Goal: Check status: Check status

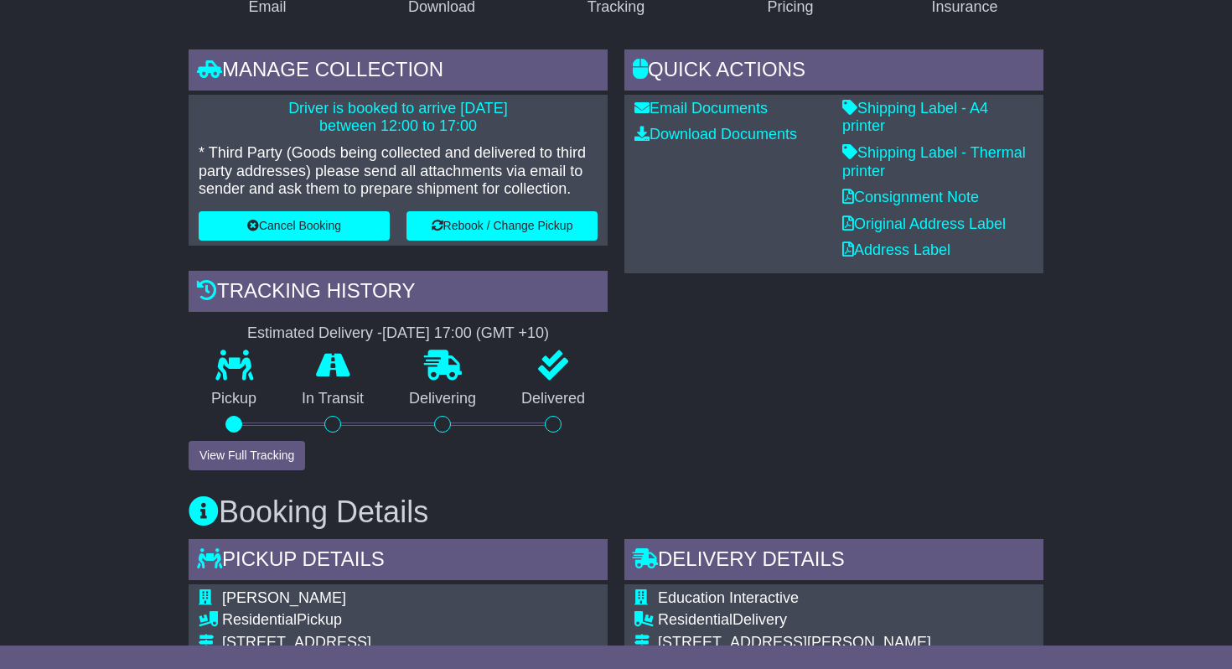
scroll to position [355, 0]
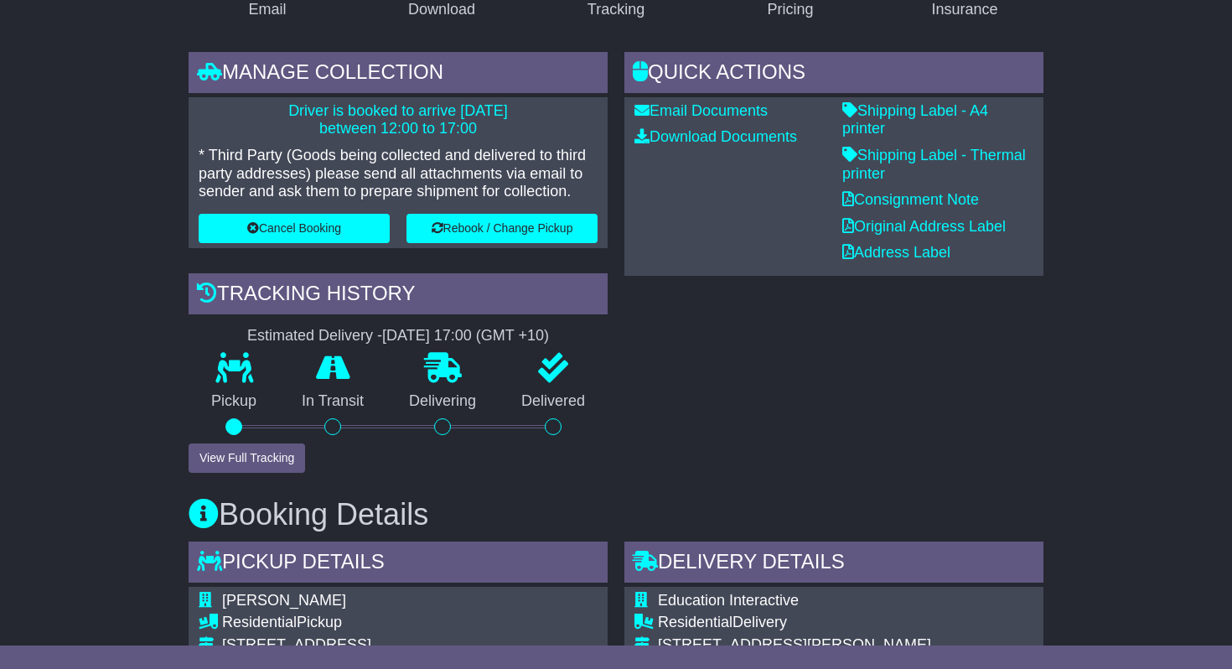
click at [266, 456] on button "View Full Tracking" at bounding box center [247, 457] width 116 height 29
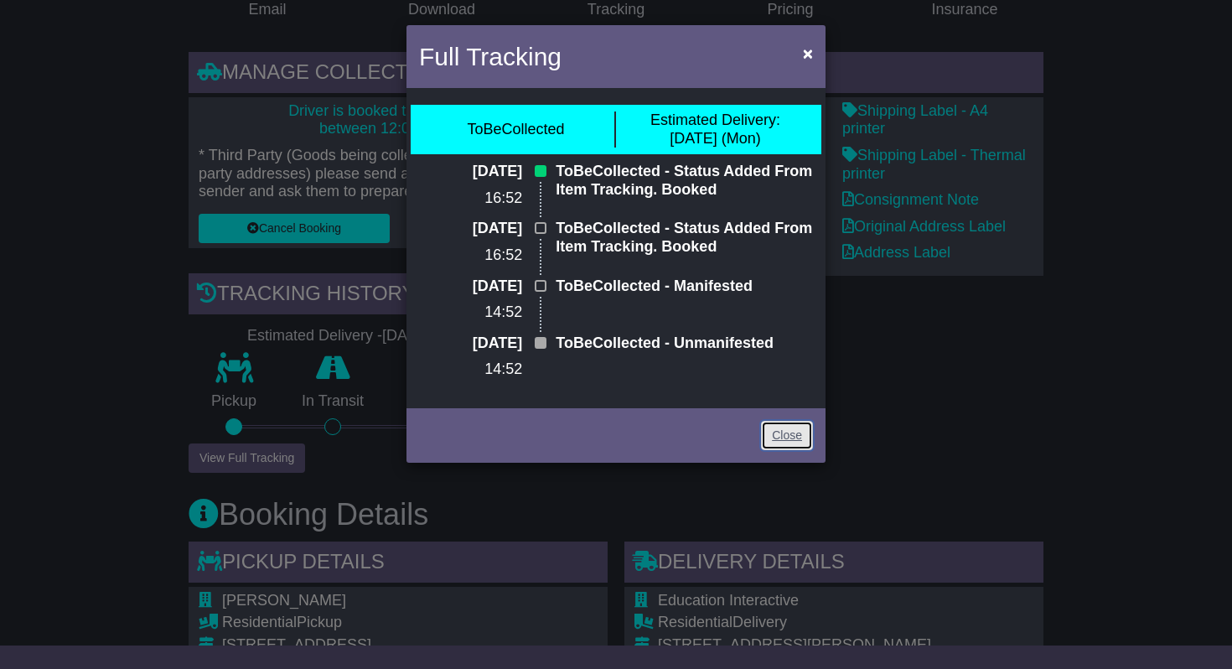
click at [790, 437] on link "Close" at bounding box center [787, 435] width 52 height 29
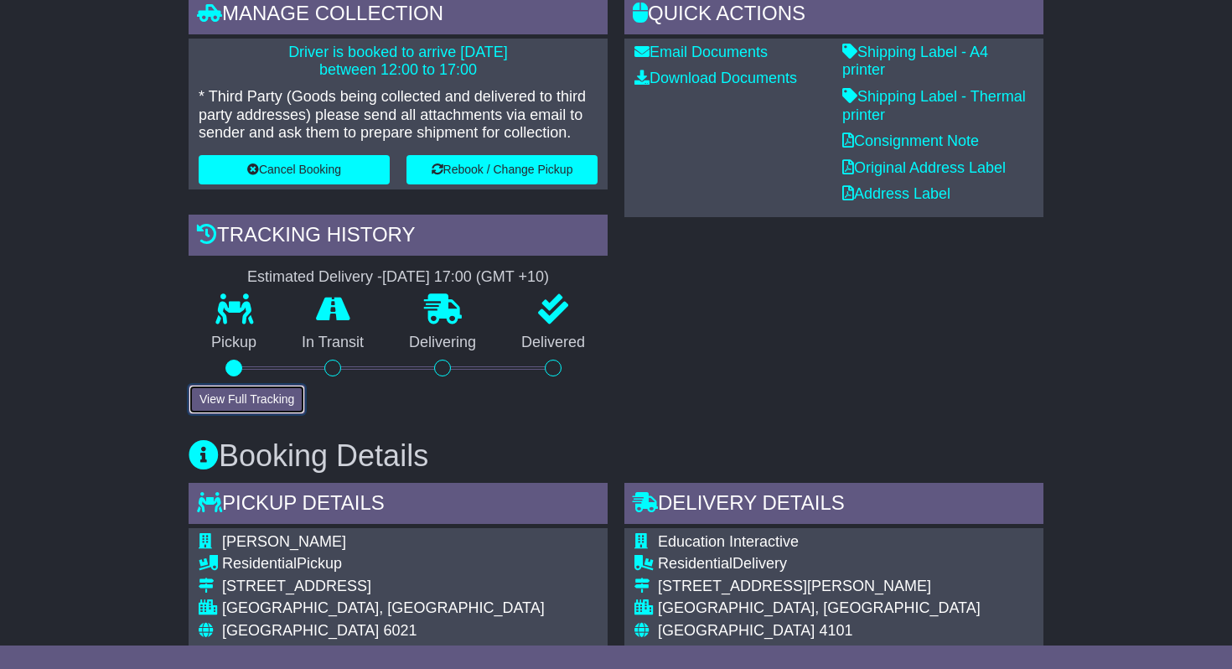
scroll to position [413, 0]
click at [340, 364] on div at bounding box center [332, 368] width 17 height 17
click at [276, 397] on button "View Full Tracking" at bounding box center [247, 399] width 116 height 29
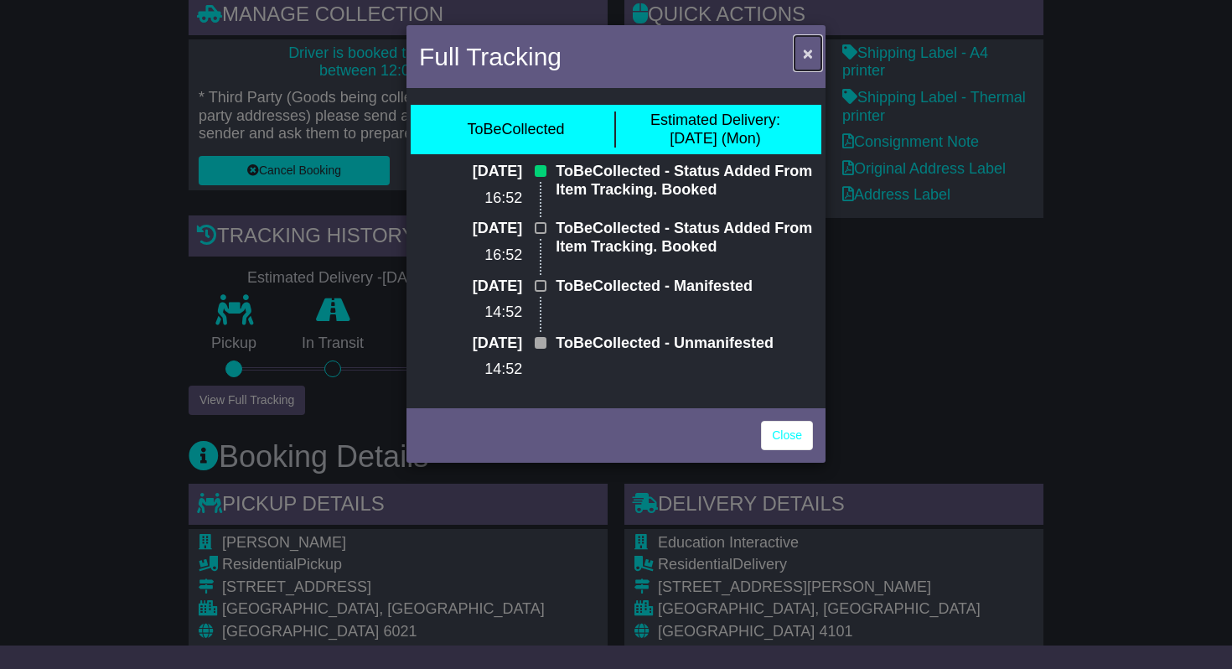
click at [806, 55] on span "×" at bounding box center [808, 53] width 10 height 19
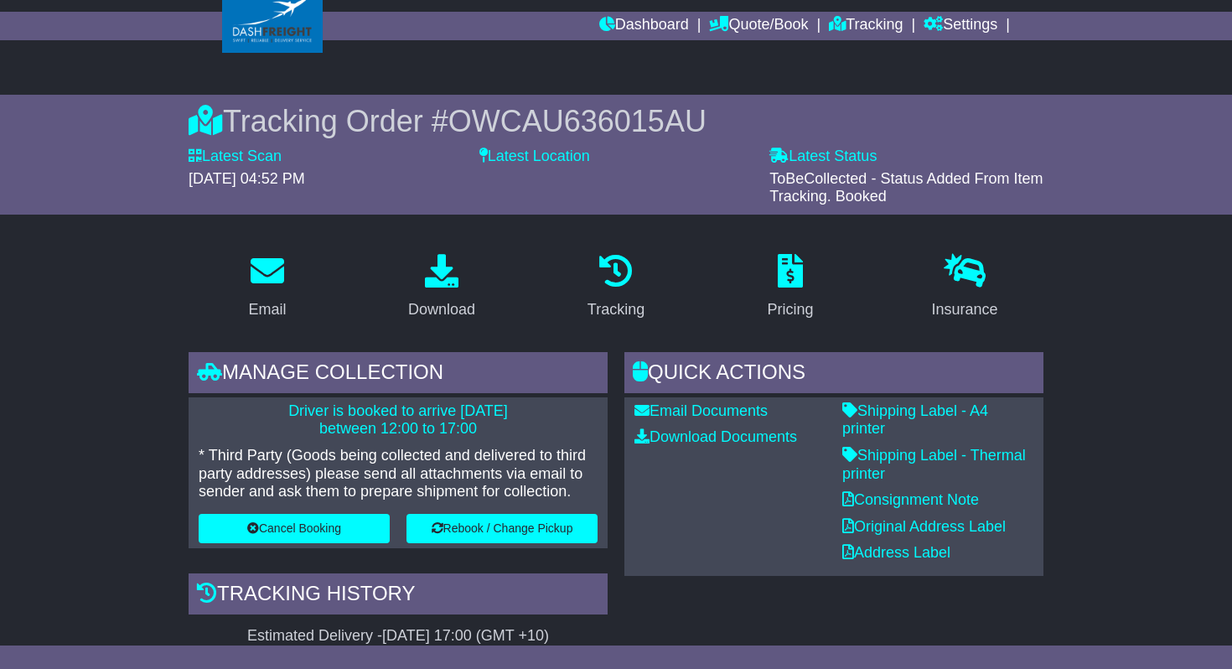
scroll to position [0, 0]
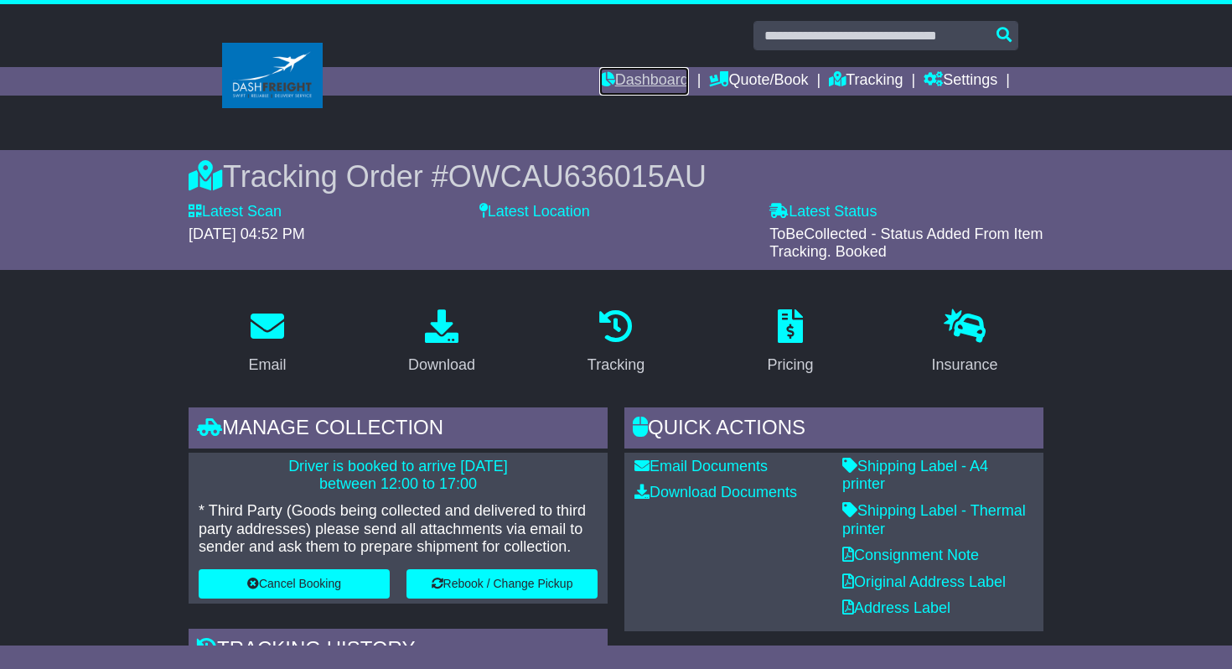
click at [655, 80] on link "Dashboard" at bounding box center [644, 81] width 90 height 28
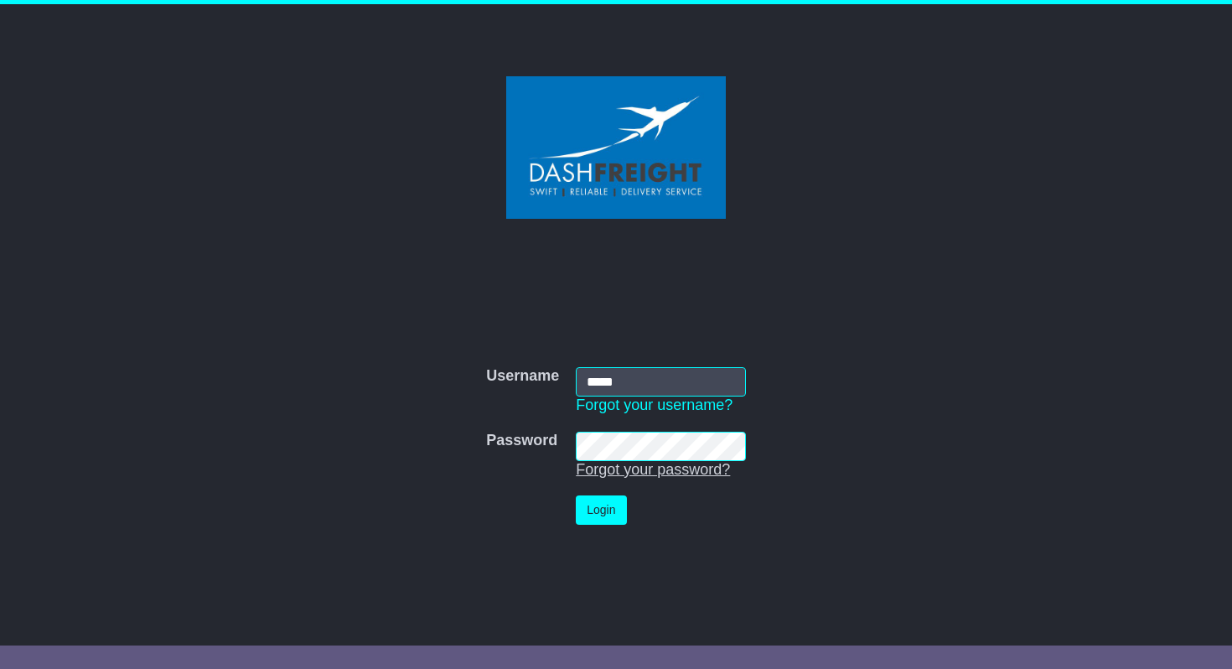
type input "**********"
click at [613, 513] on button "Login" at bounding box center [601, 509] width 50 height 29
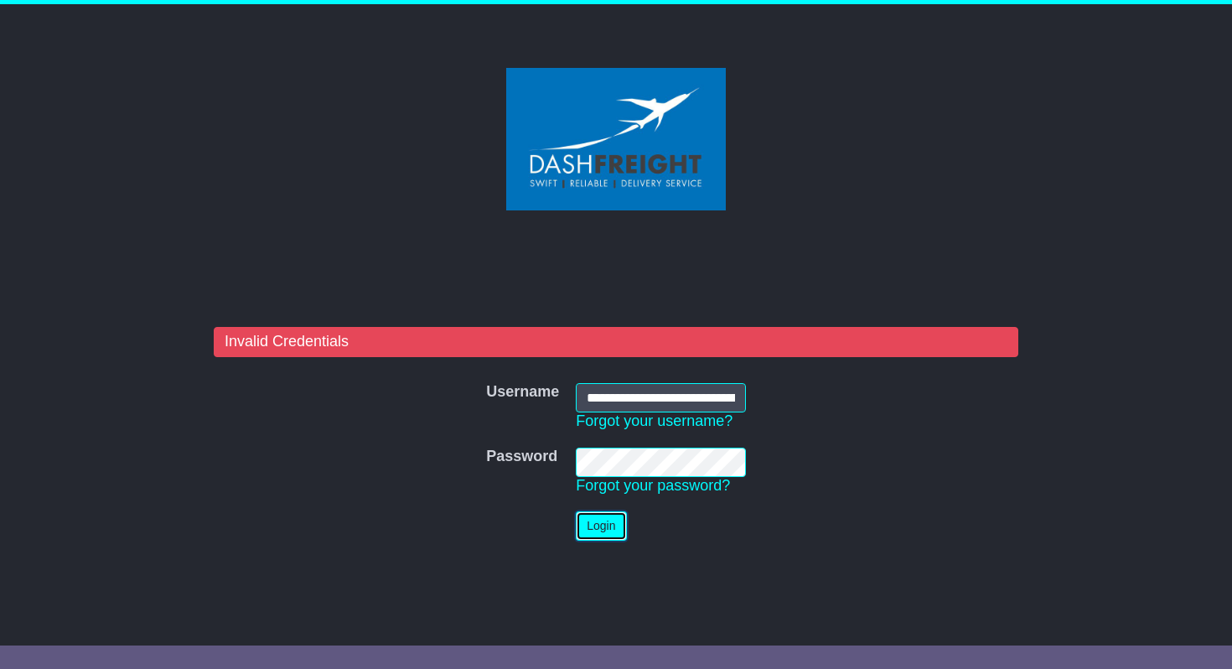
click at [606, 531] on button "Login" at bounding box center [601, 525] width 50 height 29
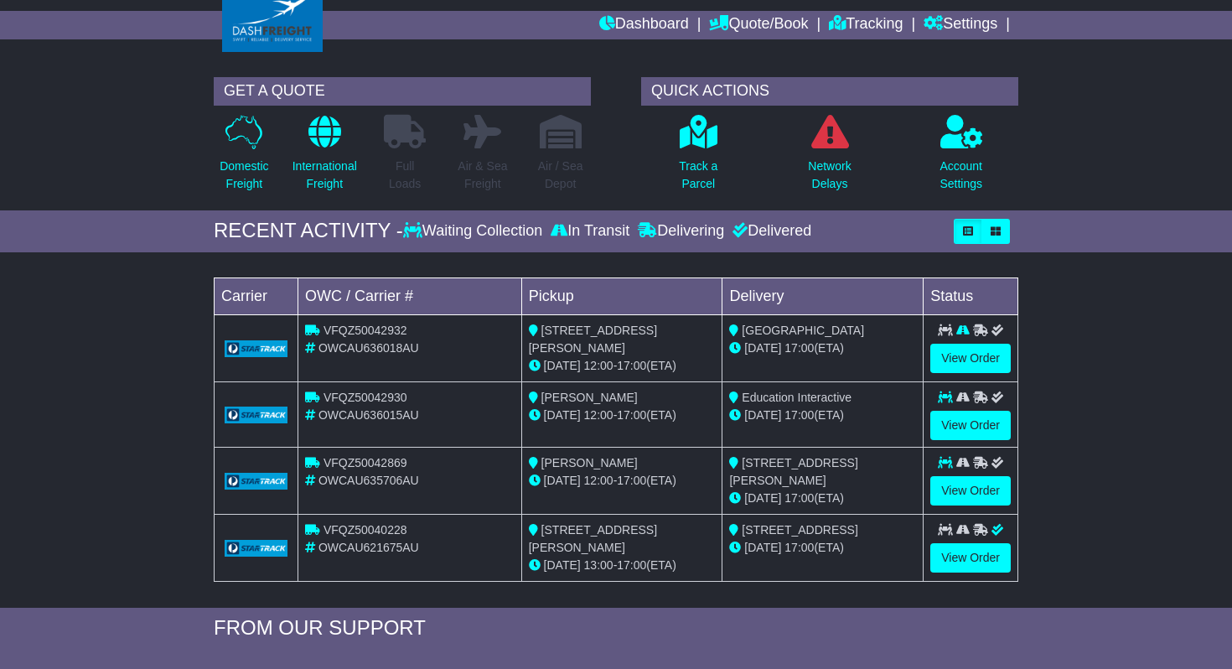
scroll to position [58, 0]
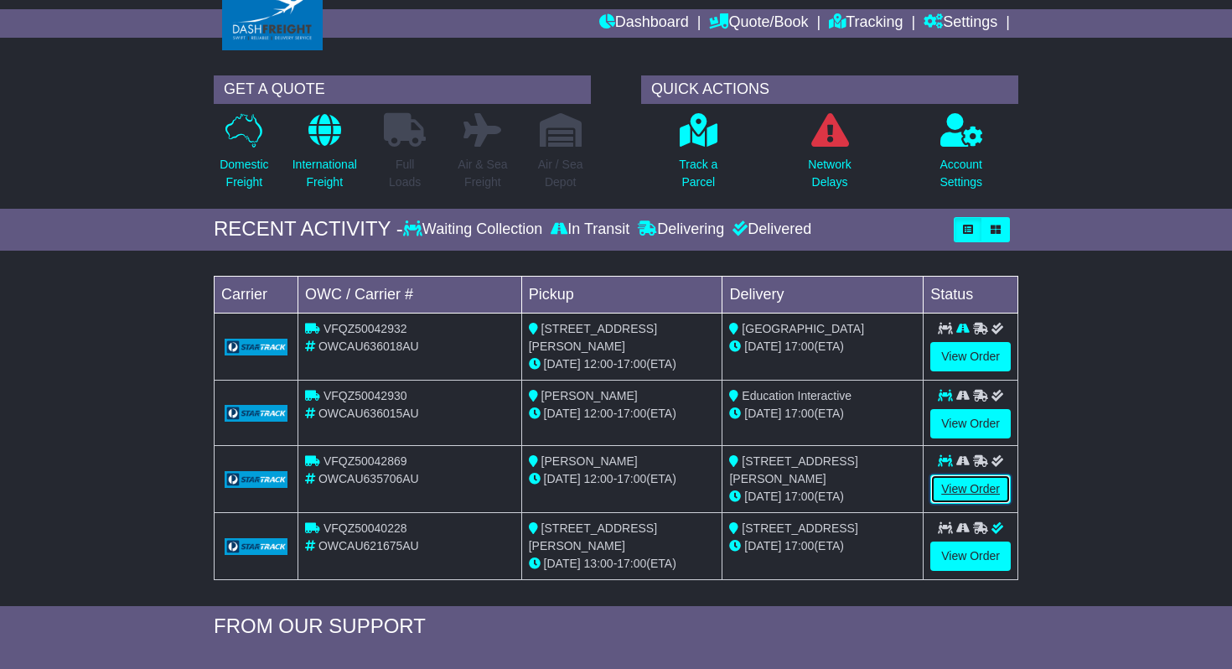
click at [975, 484] on link "View Order" at bounding box center [970, 488] width 80 height 29
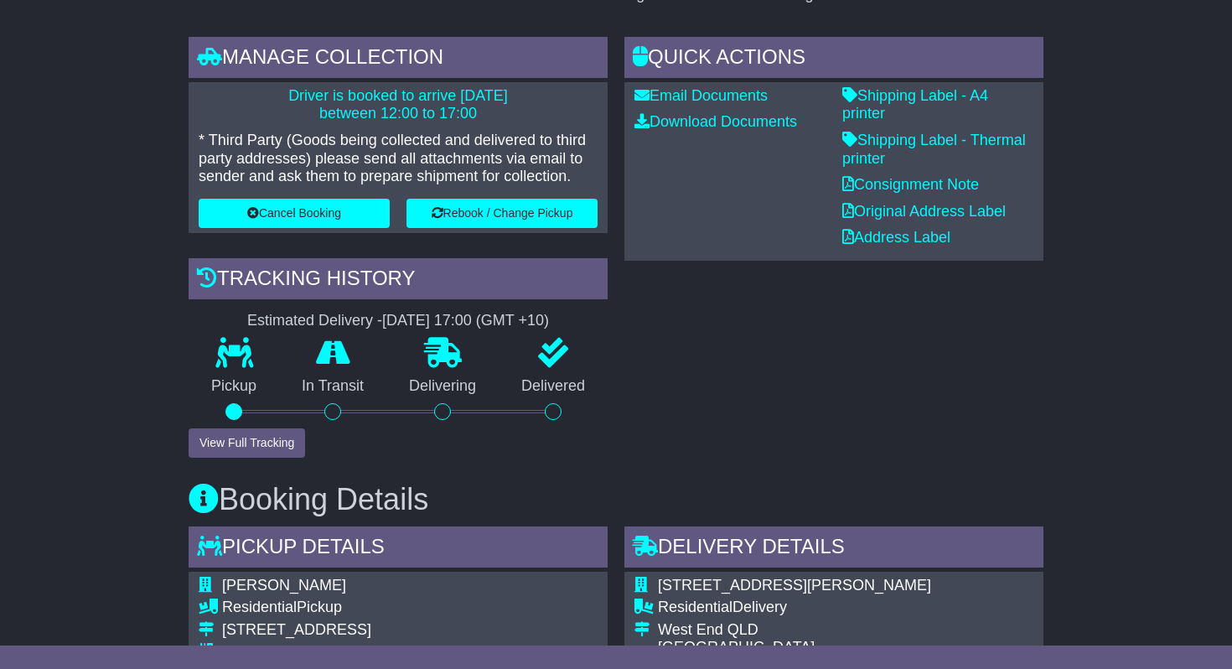
scroll to position [383, 0]
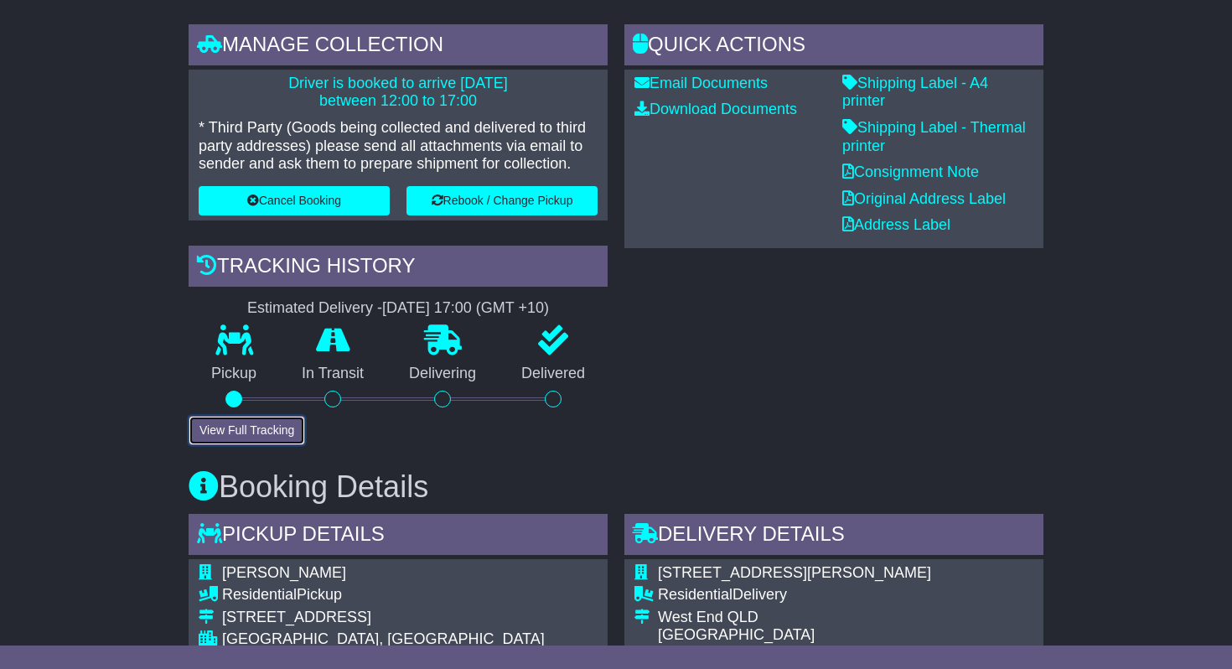
click at [266, 428] on button "View Full Tracking" at bounding box center [247, 430] width 116 height 29
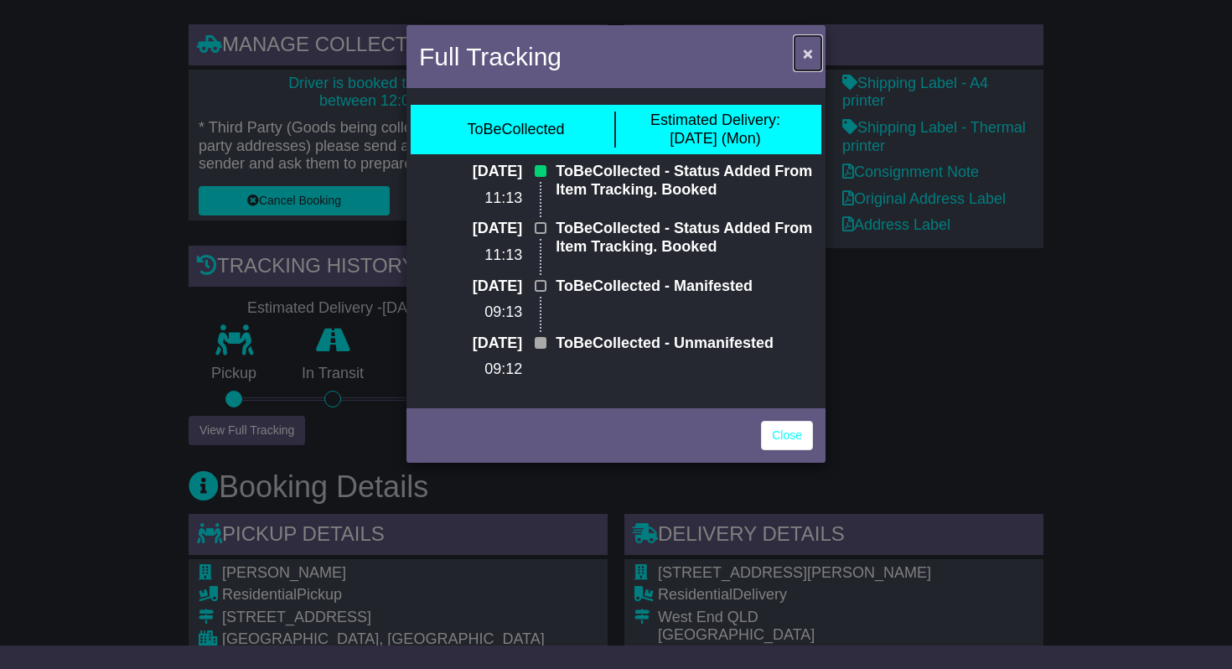
click at [807, 56] on span "×" at bounding box center [808, 53] width 10 height 19
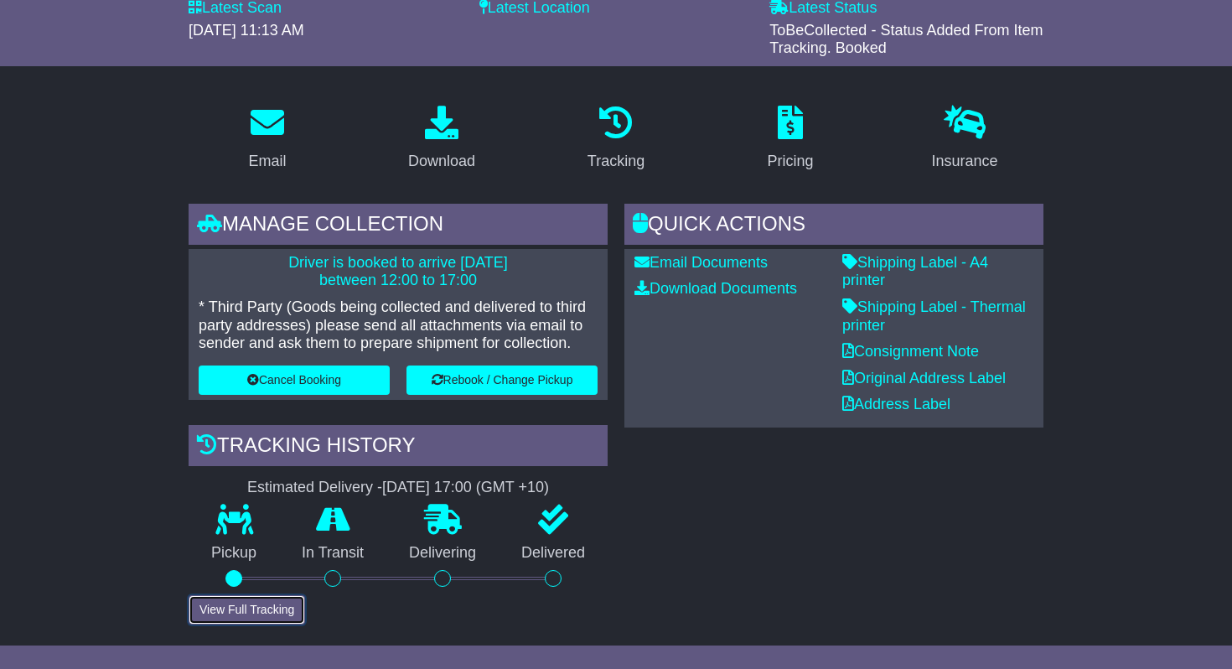
scroll to position [0, 0]
